Goal: Task Accomplishment & Management: Use online tool/utility

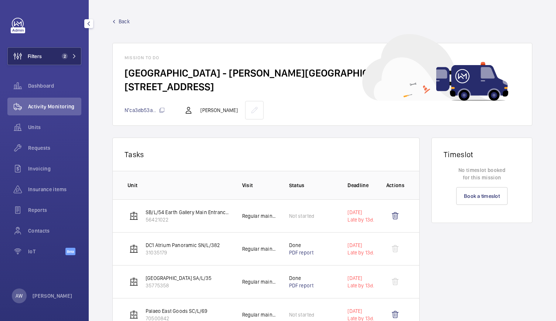
click at [69, 51] on button "Filters 2" at bounding box center [44, 56] width 74 height 18
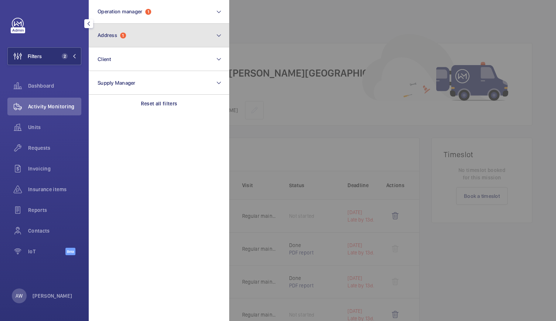
click at [124, 33] on span "1" at bounding box center [123, 36] width 6 height 6
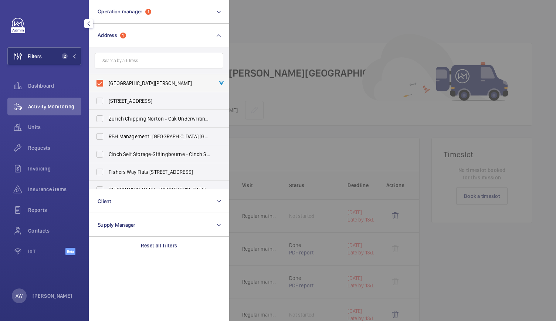
click at [101, 82] on label "[GEOGRAPHIC_DATA][PERSON_NAME]" at bounding box center [153, 83] width 129 height 18
click at [101, 82] on input "[GEOGRAPHIC_DATA][PERSON_NAME]" at bounding box center [99, 83] width 15 height 15
checkbox input "false"
click at [33, 126] on span "Units" at bounding box center [54, 126] width 53 height 7
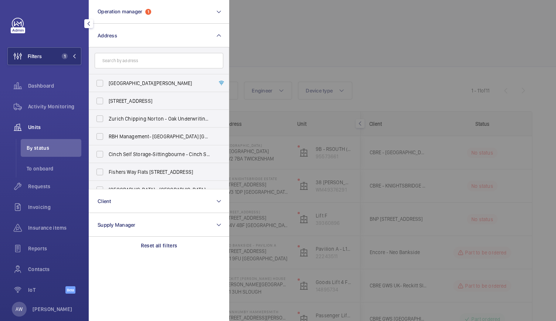
click at [38, 122] on div "Units" at bounding box center [44, 127] width 74 height 18
click at [356, 59] on div at bounding box center [507, 160] width 556 height 321
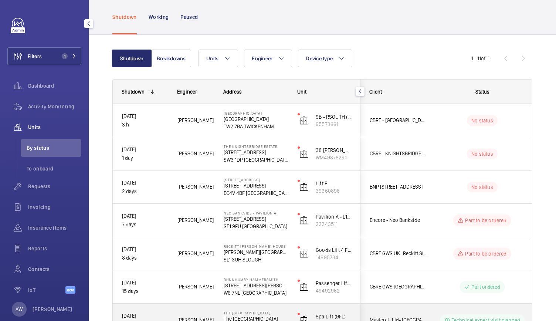
scroll to position [28, 0]
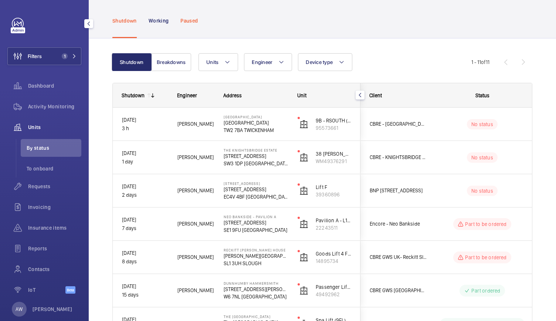
click at [194, 17] on p "Paused" at bounding box center [188, 20] width 17 height 7
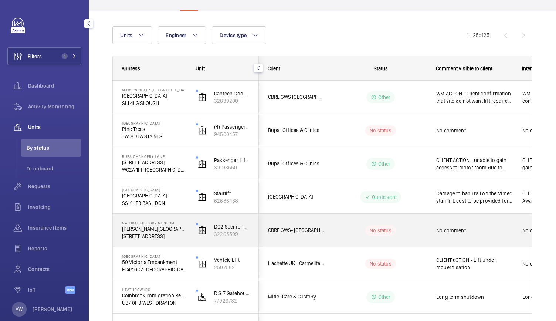
scroll to position [83, 0]
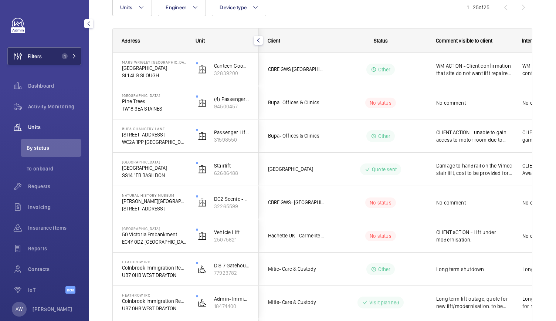
click at [64, 54] on span "1" at bounding box center [63, 56] width 9 height 6
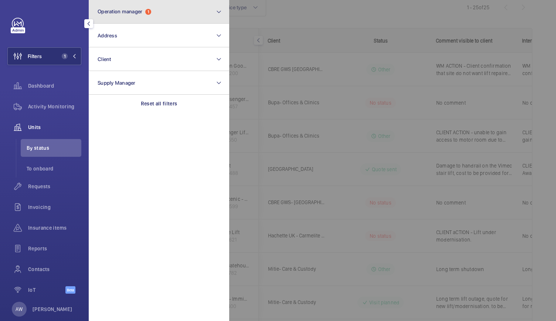
click at [130, 14] on span "Operation manager" at bounding box center [120, 11] width 45 height 6
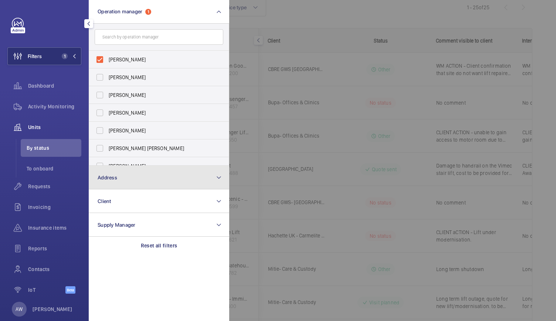
click at [119, 174] on button "Address" at bounding box center [159, 178] width 140 height 24
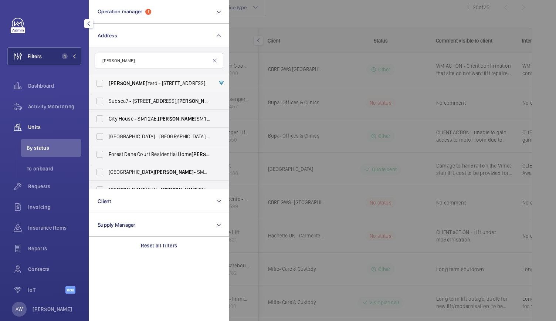
type input "[PERSON_NAME]"
click at [130, 80] on span "[PERSON_NAME][GEOGRAPHIC_DATA] - [STREET_ADDRESS]" at bounding box center [160, 82] width 102 height 7
click at [107, 80] on input "[PERSON_NAME][GEOGRAPHIC_DATA] - [STREET_ADDRESS]" at bounding box center [99, 83] width 15 height 15
checkbox input "true"
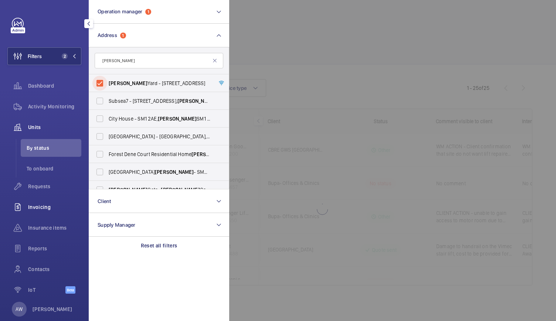
scroll to position [3, 0]
click at [35, 267] on span "Contacts" at bounding box center [54, 268] width 53 height 7
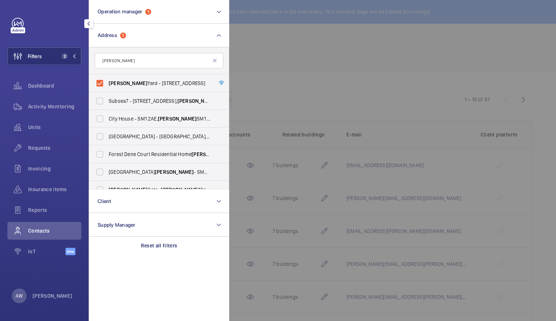
click at [291, 64] on div at bounding box center [507, 160] width 556 height 321
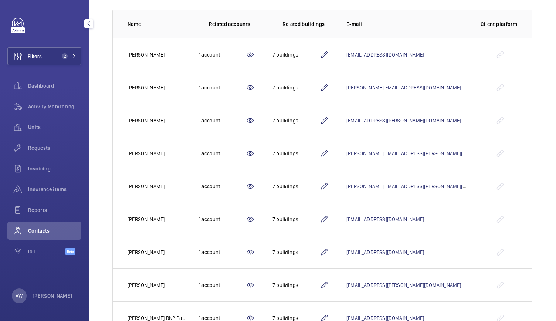
scroll to position [17, 0]
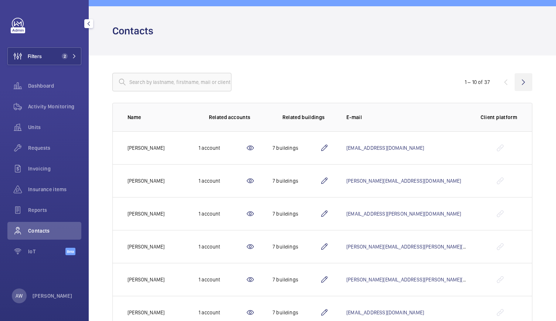
click at [520, 82] on wm-front-icon-button at bounding box center [523, 82] width 18 height 18
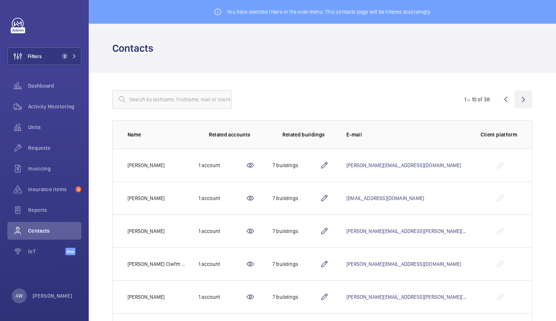
click at [519, 101] on wm-front-icon-button at bounding box center [523, 100] width 18 height 18
click at [519, 102] on wm-front-icon-button at bounding box center [523, 100] width 18 height 18
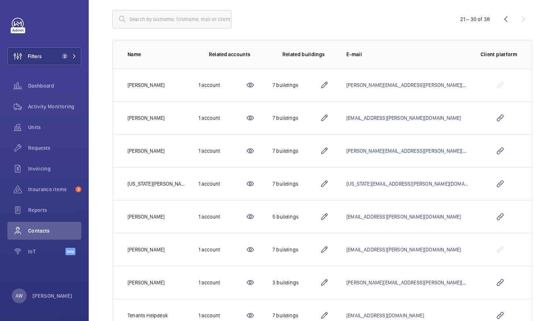
scroll to position [81, 0]
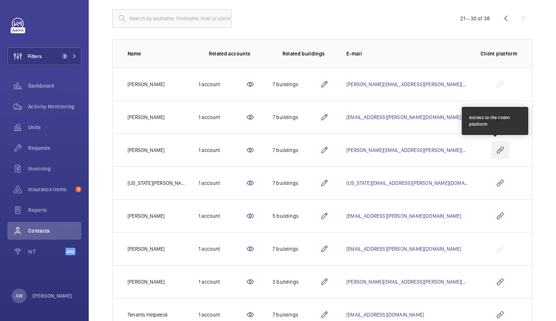
click at [500, 150] on wm-front-icon-button at bounding box center [500, 150] width 18 height 18
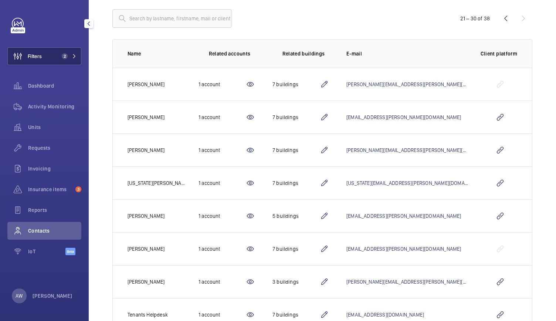
click at [77, 57] on button "Filters 2" at bounding box center [44, 56] width 74 height 18
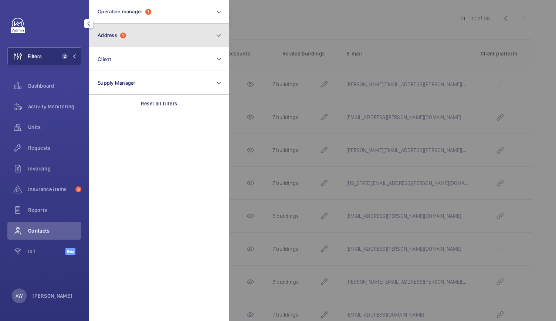
click at [130, 36] on button "Address 1" at bounding box center [159, 36] width 140 height 24
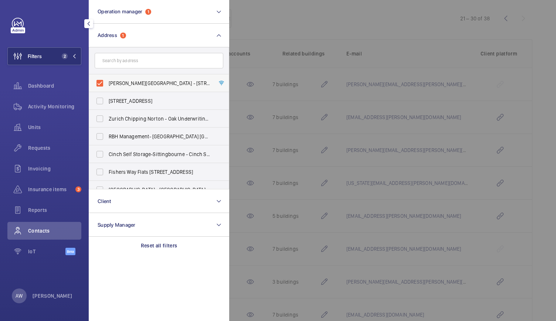
click at [103, 84] on label "Sutton Yard - 65 Goswell Road, LONDON EC1V 7EN" at bounding box center [153, 83] width 129 height 18
click at [103, 84] on input "Sutton Yard - 65 Goswell Road, LONDON EC1V 7EN" at bounding box center [99, 83] width 15 height 15
checkbox input "false"
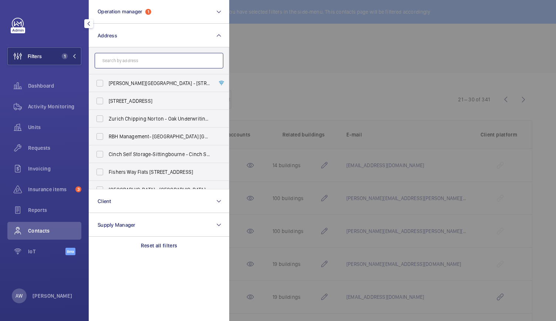
click at [120, 64] on input "text" at bounding box center [159, 61] width 129 height 16
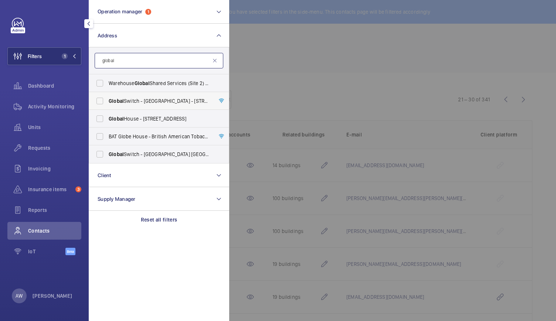
type input "global"
click at [114, 96] on label "Global Switch - London East - 3 Nutmeg Lane, LONDON E14 2AX" at bounding box center [153, 101] width 129 height 18
click at [107, 96] on input "Global Switch - London East - 3 Nutmeg Lane, LONDON E14 2AX" at bounding box center [99, 100] width 15 height 15
checkbox input "true"
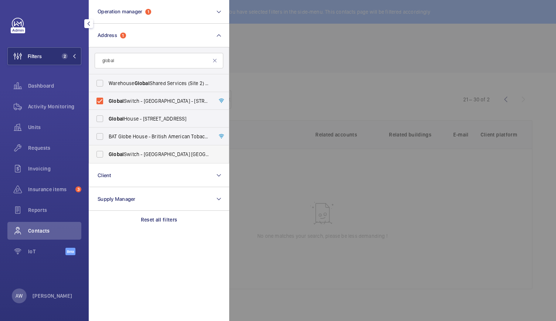
click at [117, 157] on span "Global Switch - London North - East India Dock House, LONDON E14 2AX" at bounding box center [160, 153] width 102 height 7
click at [107, 157] on input "Global Switch - London North - East India Dock House, LONDON E14 2AX" at bounding box center [99, 154] width 15 height 15
checkbox input "true"
click at [288, 74] on div at bounding box center [507, 160] width 556 height 321
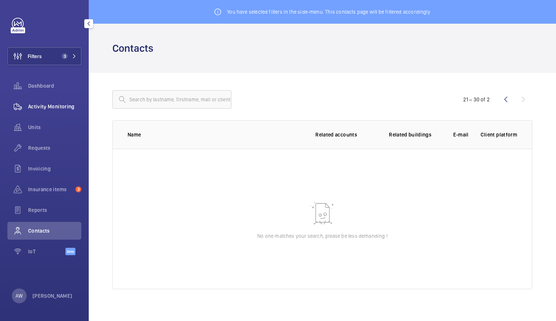
click at [49, 107] on span "Activity Monitoring" at bounding box center [54, 106] width 53 height 7
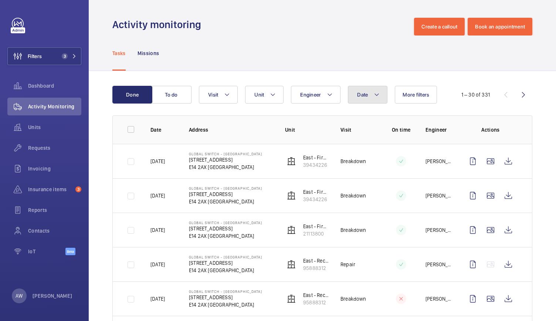
click at [367, 94] on button "Date" at bounding box center [368, 95] width 40 height 18
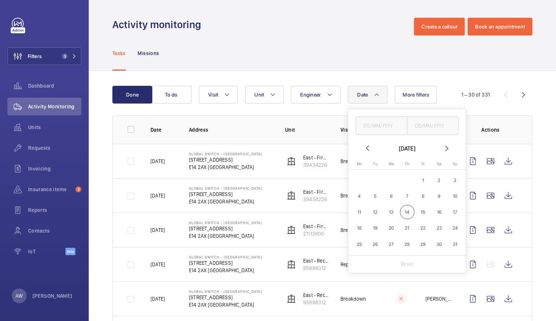
click at [367, 148] on mat-icon at bounding box center [367, 148] width 9 height 9
click at [377, 178] on span "1" at bounding box center [375, 180] width 14 height 14
type input "[DATE]"
click at [406, 245] on span "31" at bounding box center [407, 244] width 14 height 14
type input "[DATE]"
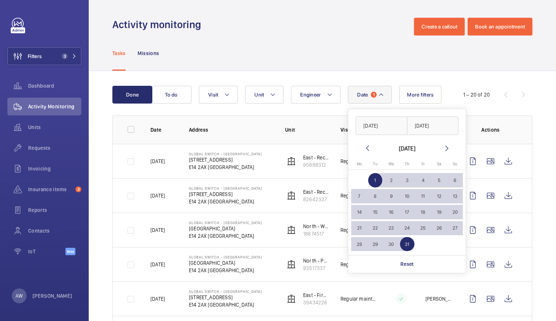
click at [509, 70] on div "Tasks Missions" at bounding box center [322, 52] width 420 height 35
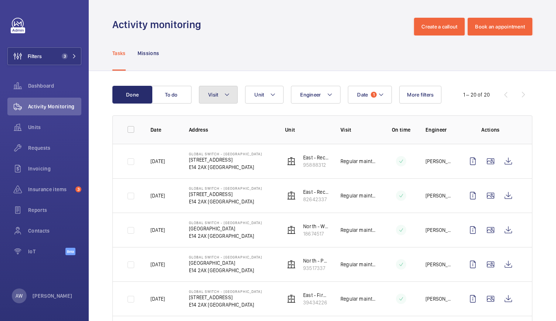
click at [234, 89] on button "Visit" at bounding box center [218, 95] width 39 height 18
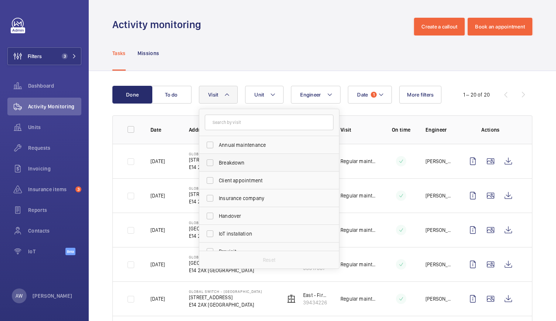
click at [245, 164] on span "Breakdown" at bounding box center [270, 162] width 102 height 7
click at [217, 164] on input "Breakdown" at bounding box center [210, 162] width 15 height 15
checkbox input "true"
click at [264, 50] on div "Tasks Missions" at bounding box center [322, 52] width 420 height 35
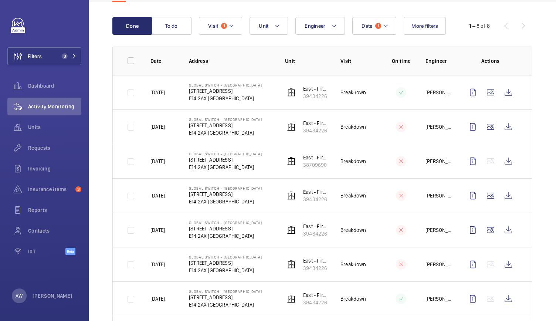
scroll to position [64, 0]
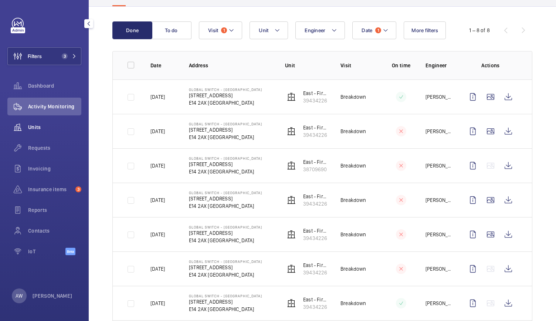
click at [37, 127] on span "Units" at bounding box center [54, 126] width 53 height 7
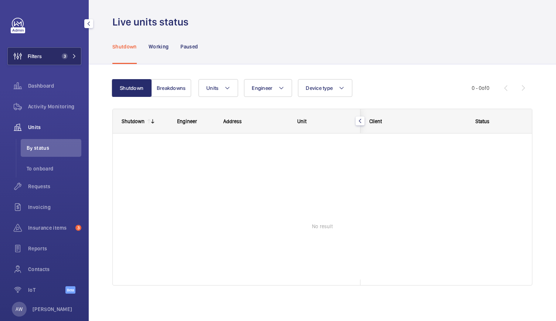
scroll to position [3, 0]
click at [66, 59] on button "Filters 3" at bounding box center [44, 56] width 74 height 18
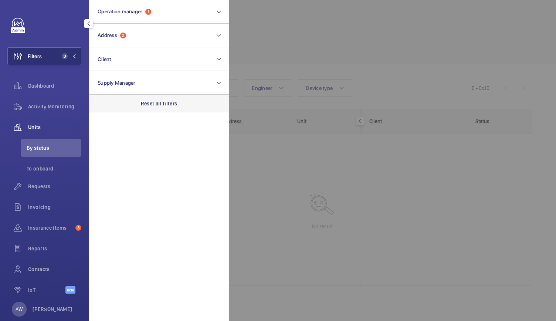
click at [161, 101] on p "Reset all filters" at bounding box center [159, 103] width 37 height 7
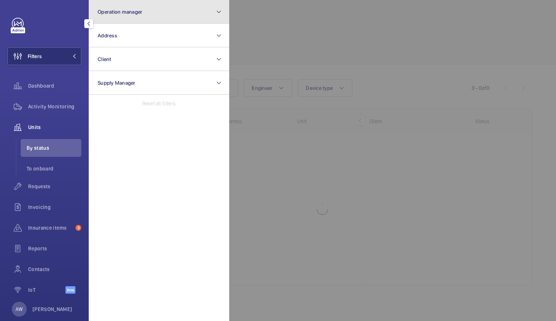
click at [155, 11] on button "Operation manager" at bounding box center [159, 12] width 140 height 24
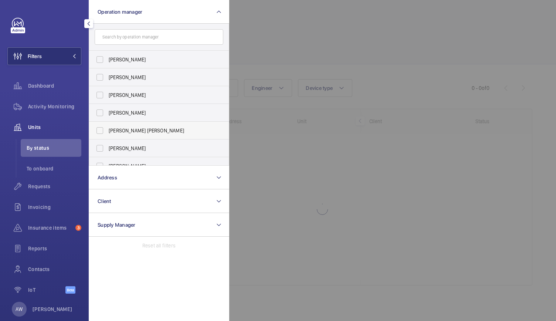
scroll to position [27, 0]
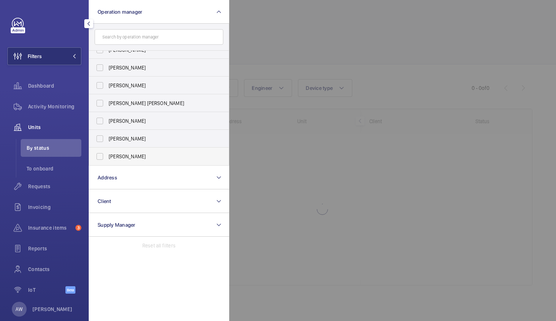
click at [113, 159] on span "[PERSON_NAME]" at bounding box center [160, 156] width 102 height 7
click at [107, 159] on input "[PERSON_NAME]" at bounding box center [99, 156] width 15 height 15
checkbox input "true"
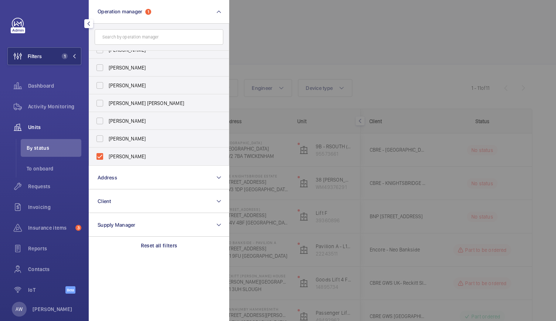
click at [360, 59] on div at bounding box center [507, 160] width 556 height 321
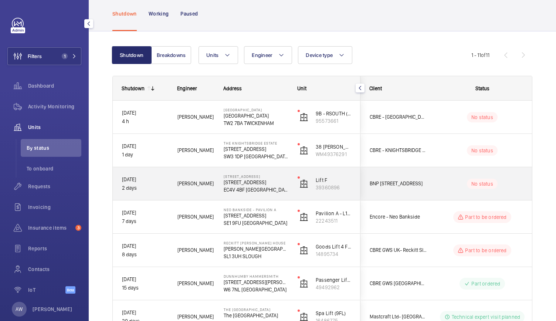
scroll to position [39, 0]
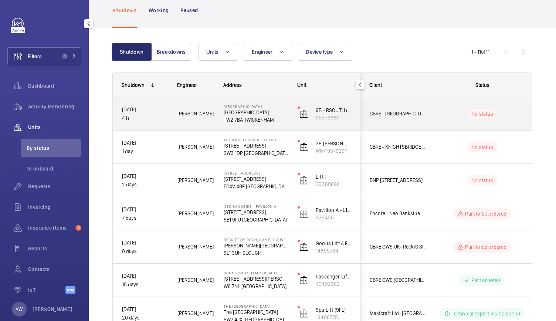
click at [295, 121] on div "9B - RSOUTH (MRL) 95573661" at bounding box center [324, 113] width 71 height 33
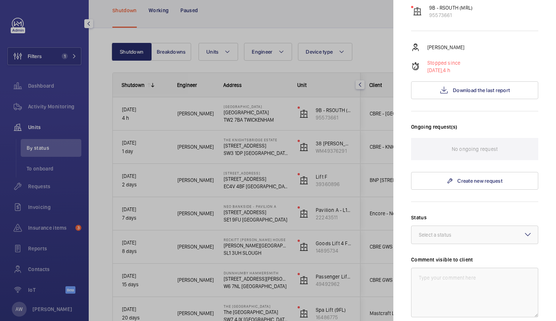
scroll to position [90, 0]
click at [464, 87] on span "Download the last report" at bounding box center [481, 90] width 57 height 6
click at [235, 118] on div at bounding box center [278, 160] width 556 height 321
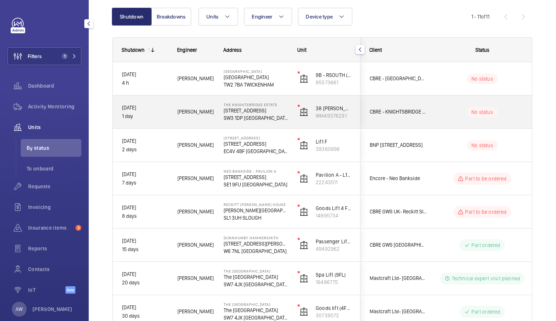
scroll to position [89, 0]
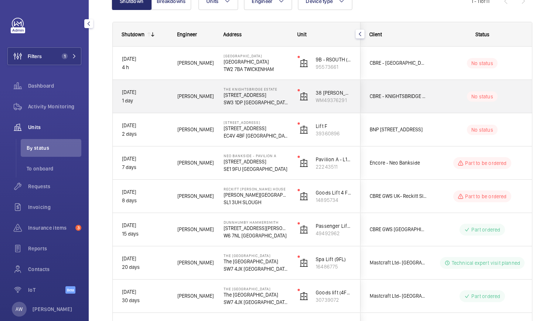
click at [285, 101] on p "SW3 1DP [GEOGRAPHIC_DATA]" at bounding box center [256, 102] width 64 height 7
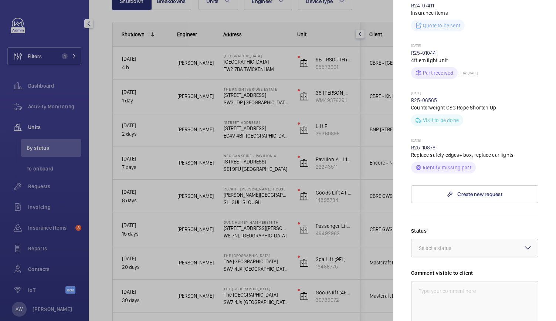
scroll to position [229, 0]
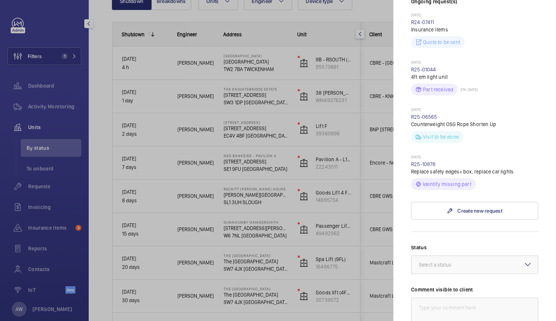
click at [276, 107] on div at bounding box center [278, 160] width 556 height 321
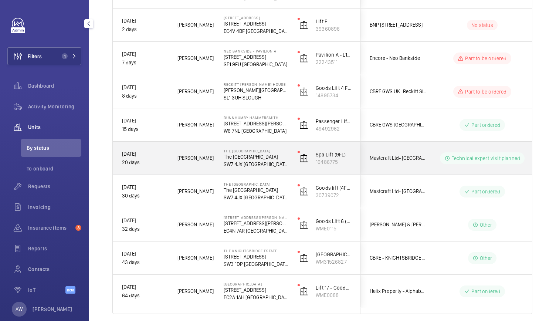
scroll to position [222, 0]
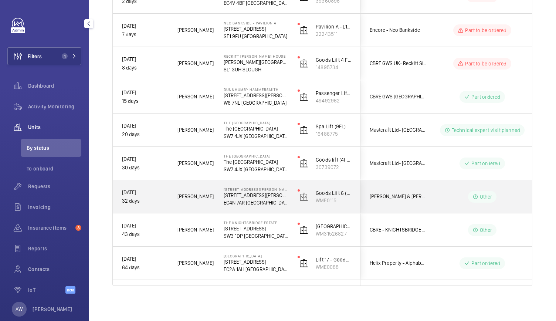
click at [276, 190] on p "[STREET_ADDRESS][PERSON_NAME]" at bounding box center [256, 189] width 64 height 4
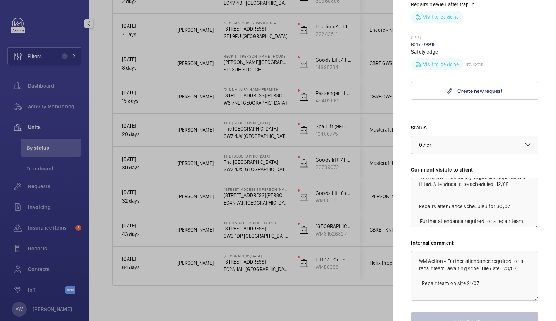
scroll to position [0, 0]
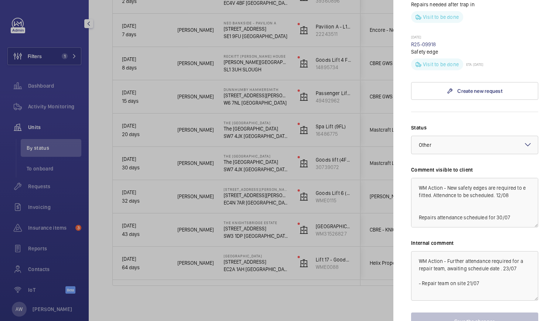
click at [281, 198] on div at bounding box center [278, 160] width 556 height 321
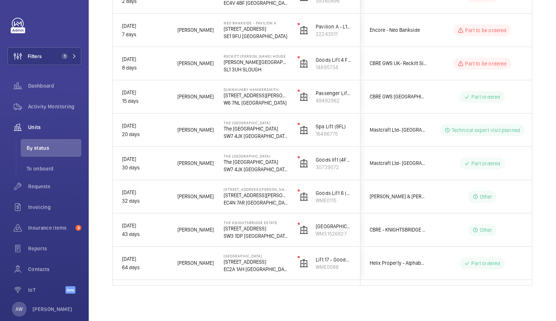
click at [97, 138] on div "Shutdown Breakdowns Units Engineer Device type More filters Reset all filters 1…" at bounding box center [322, 83] width 467 height 476
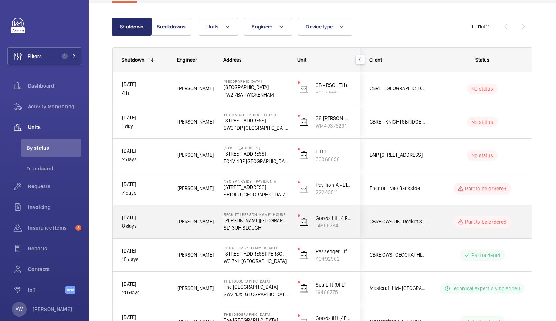
scroll to position [39, 0]
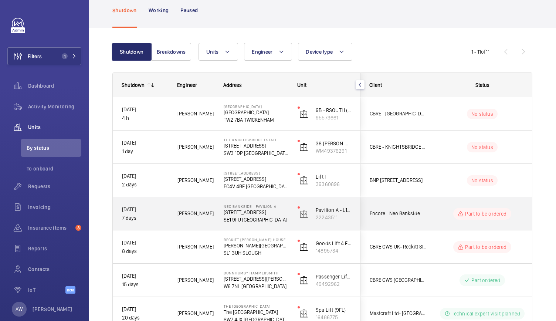
click at [275, 218] on p "SE1 9FU [GEOGRAPHIC_DATA]" at bounding box center [256, 219] width 64 height 7
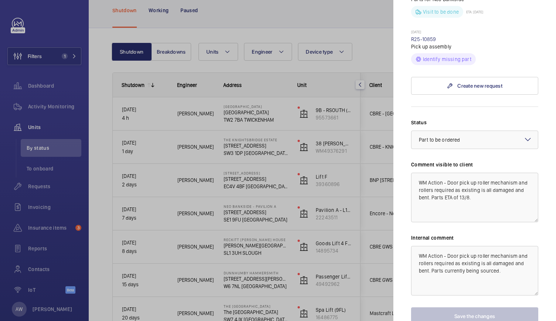
scroll to position [290, 0]
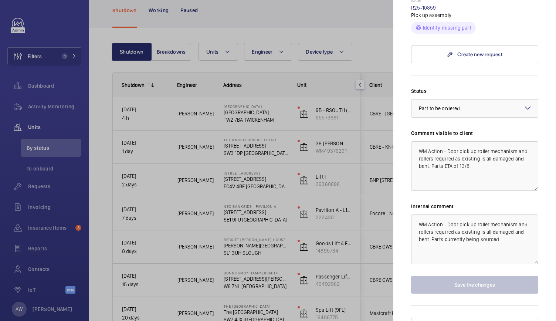
click at [190, 114] on div at bounding box center [278, 160] width 556 height 321
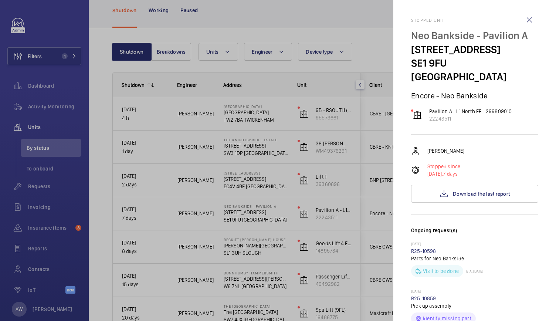
click at [190, 114] on div at bounding box center [278, 160] width 556 height 321
